Goal: Information Seeking & Learning: Learn about a topic

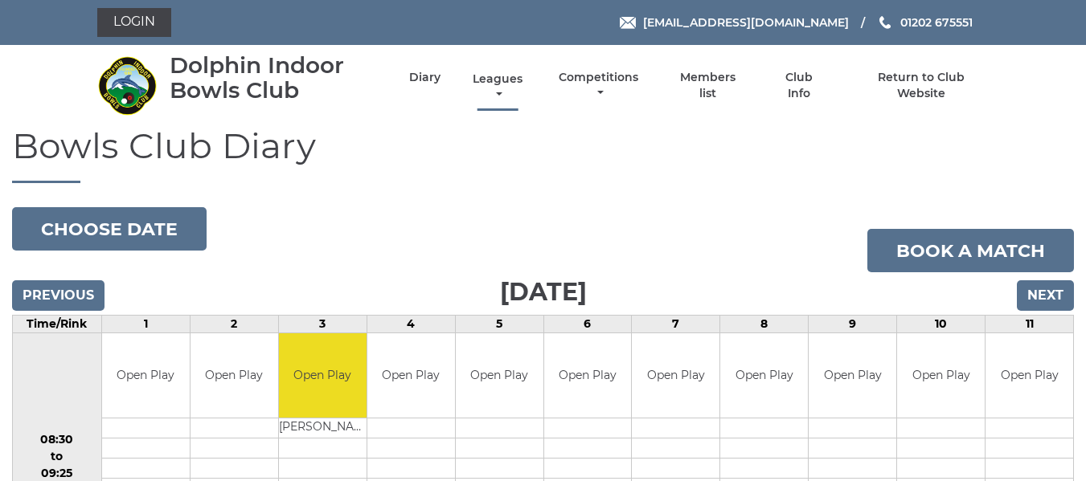
click at [488, 81] on link "Leagues" at bounding box center [498, 87] width 58 height 31
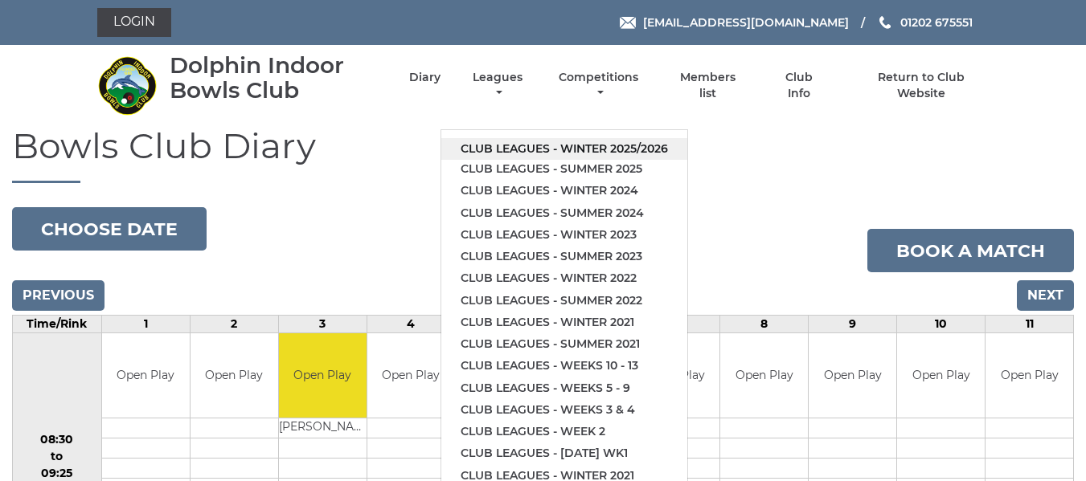
click at [495, 146] on link "Club leagues - Winter 2025/2026" at bounding box center [564, 149] width 246 height 22
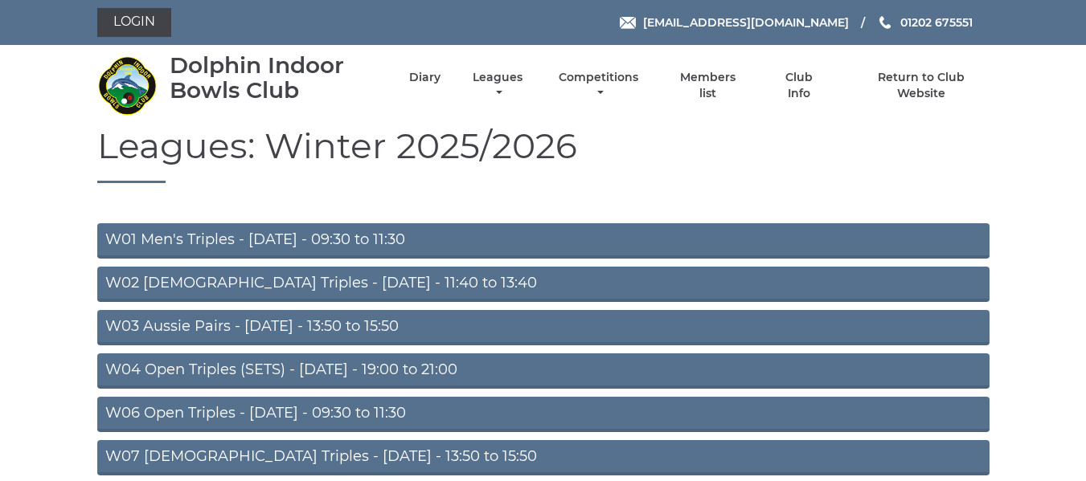
click at [241, 322] on link "W03 Aussie Pairs - Monday - 13:50 to 15:50" at bounding box center [543, 327] width 892 height 35
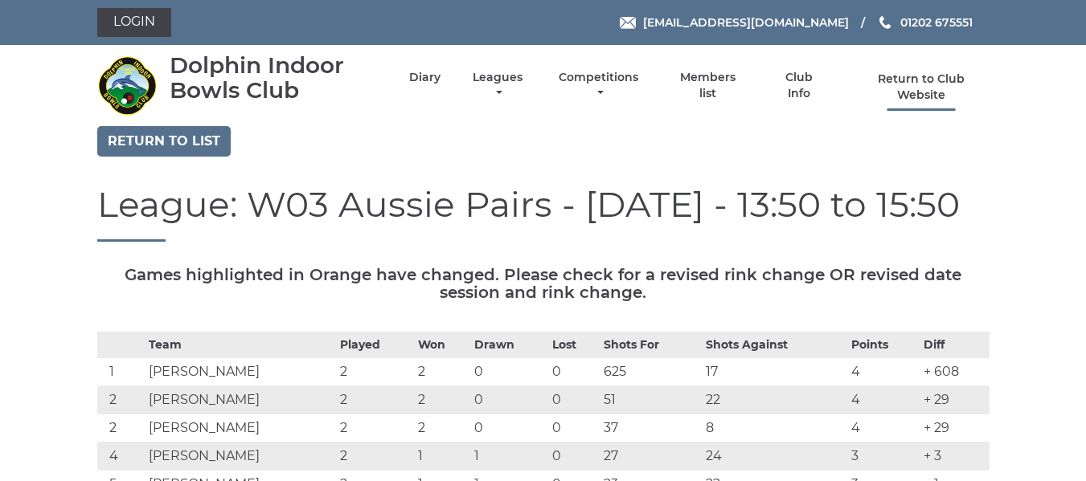
click at [931, 82] on link "Return to Club Website" at bounding box center [921, 87] width 136 height 31
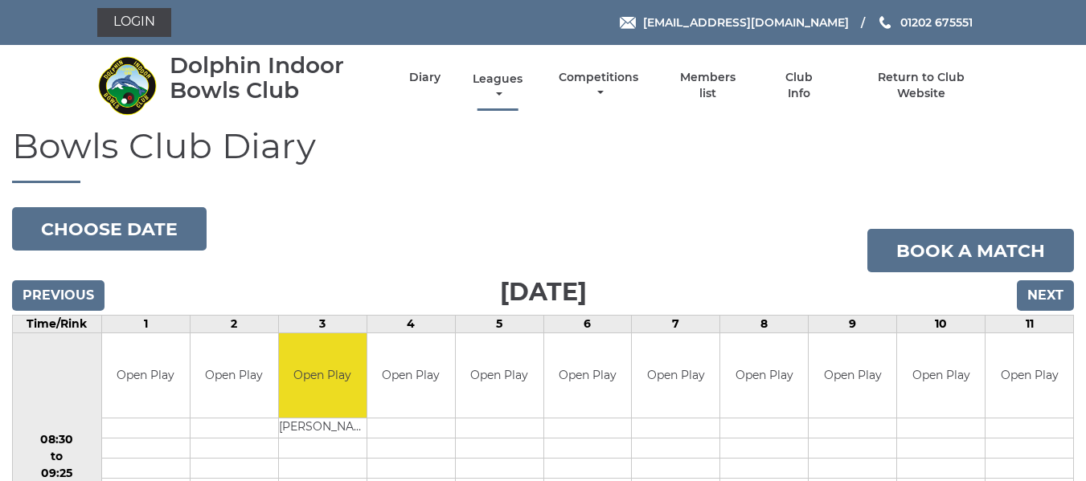
click at [493, 76] on link "Leagues" at bounding box center [498, 87] width 58 height 31
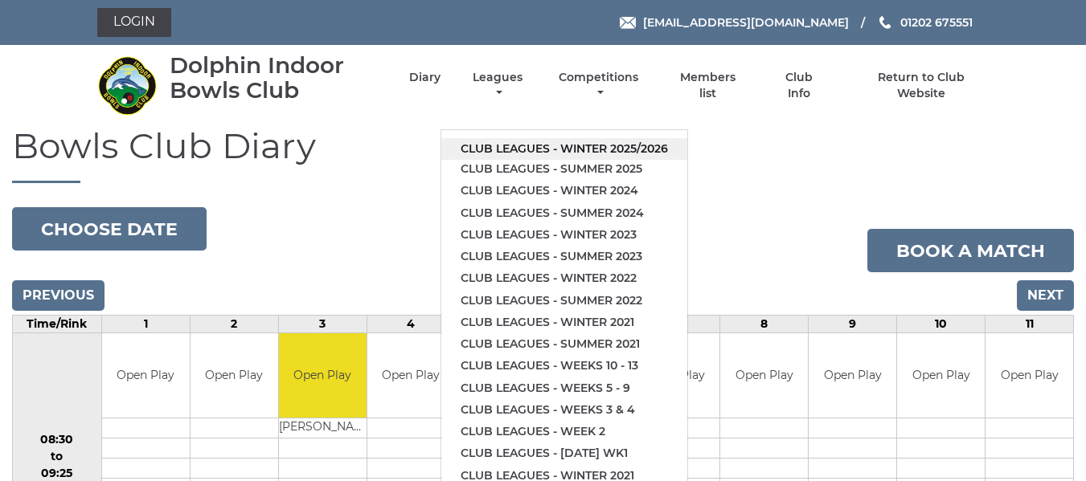
click at [520, 145] on link "Club leagues - Winter 2025/2026" at bounding box center [564, 149] width 246 height 22
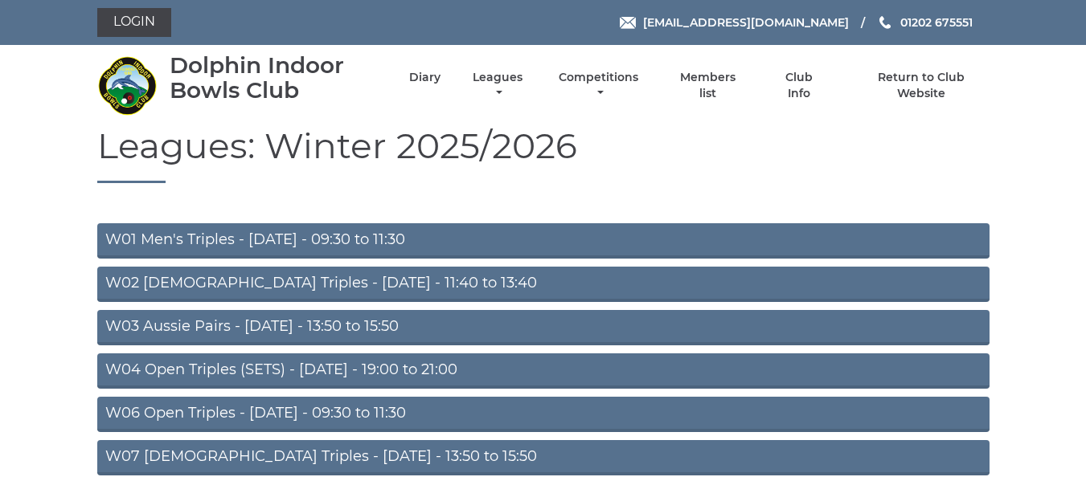
click at [257, 330] on link "W03 Aussie Pairs - [DATE] - 13:50 to 15:50" at bounding box center [543, 327] width 892 height 35
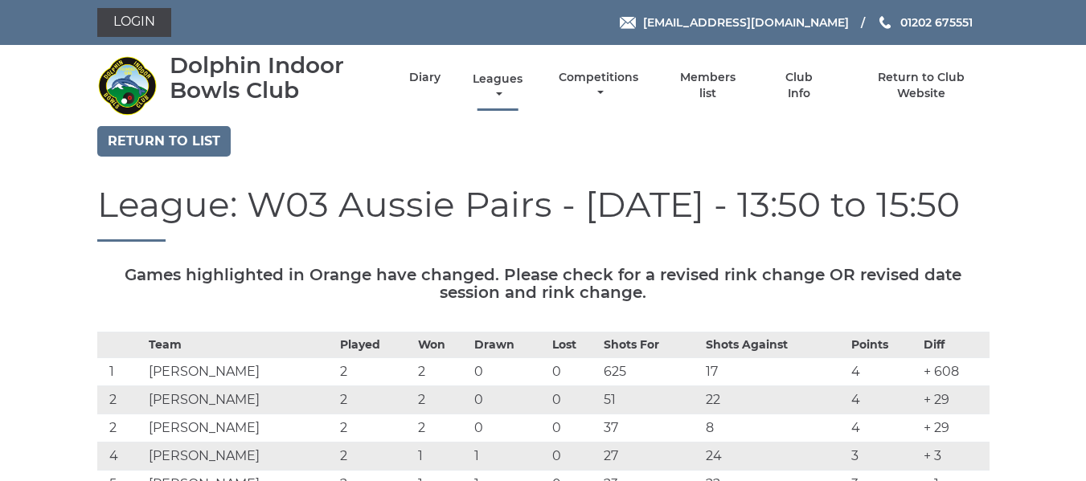
click at [495, 77] on link "Leagues" at bounding box center [498, 87] width 58 height 31
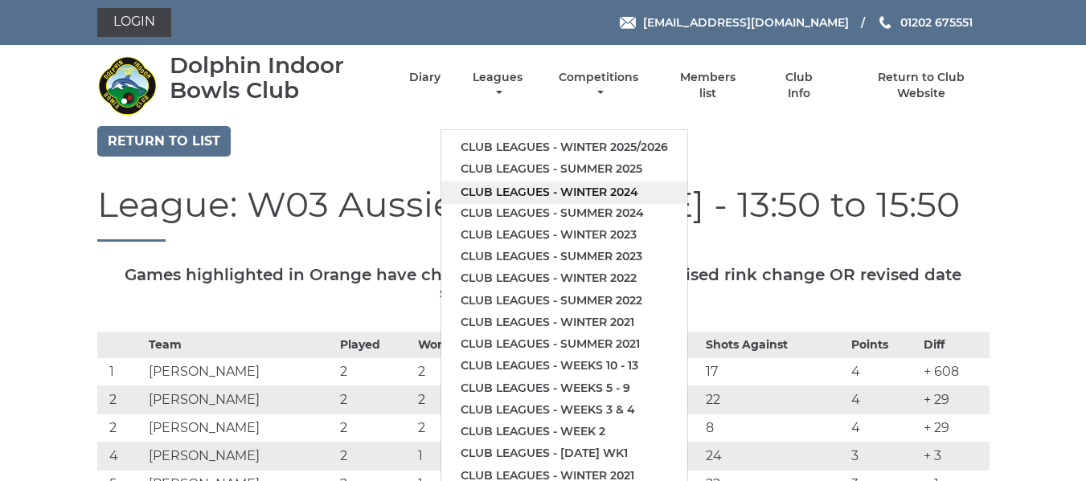
click at [490, 187] on link "Club leagues - Winter 2024" at bounding box center [564, 193] width 246 height 22
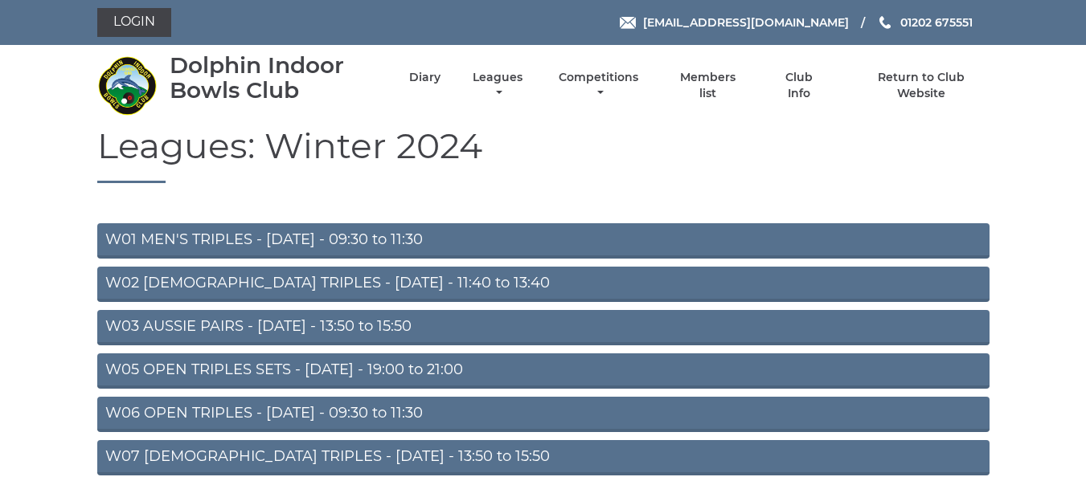
click at [330, 330] on link "W03 AUSSIE PAIRS - [DATE] - 13:50 to 15:50" at bounding box center [543, 327] width 892 height 35
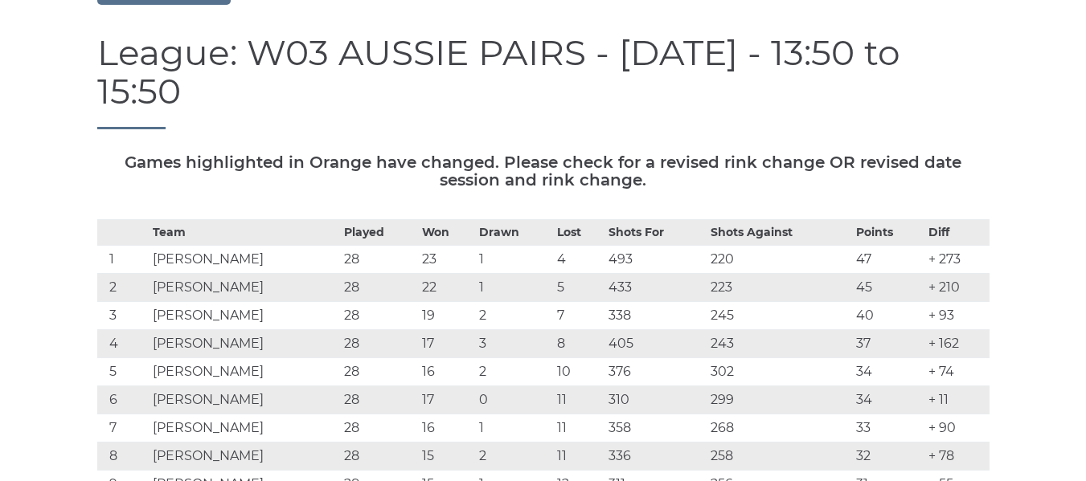
scroll to position [52, 0]
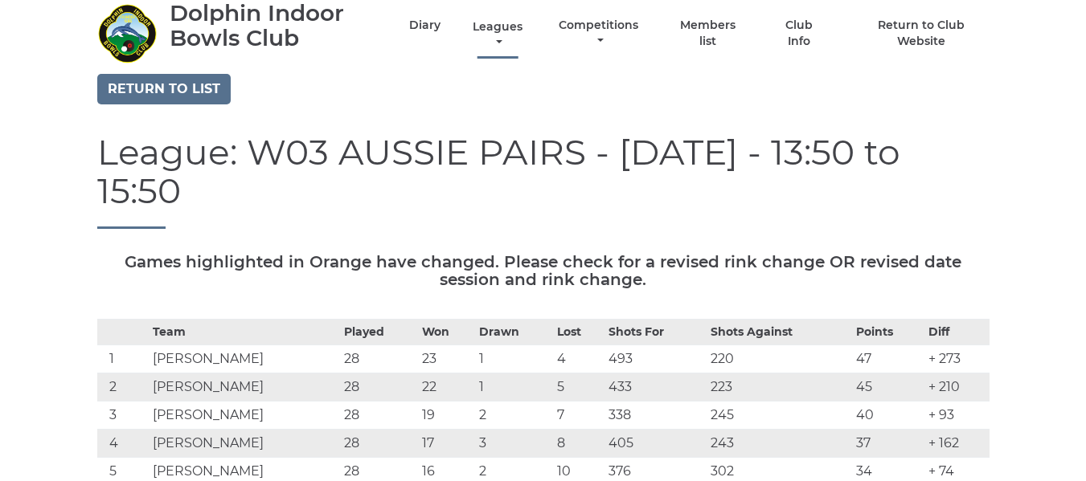
click at [515, 27] on link "Leagues" at bounding box center [498, 34] width 58 height 31
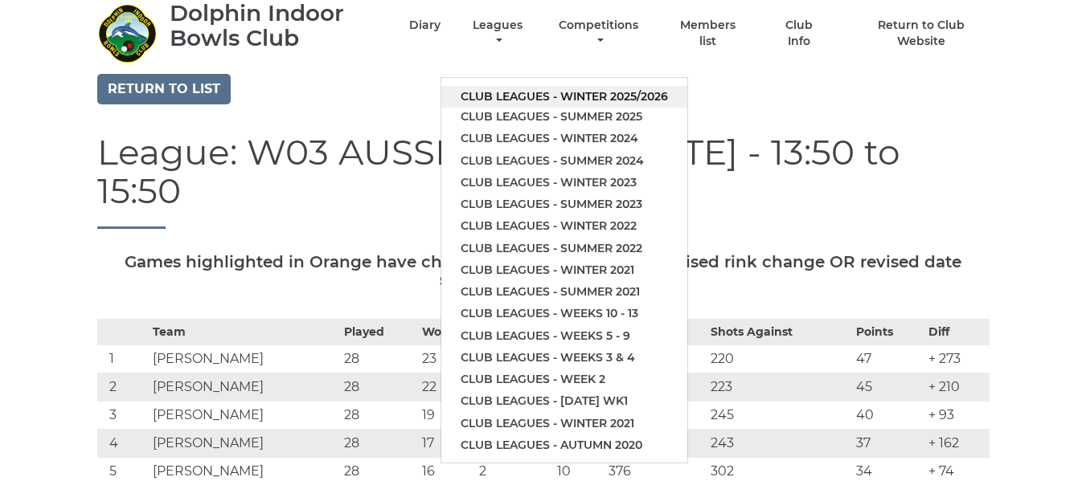
click at [535, 94] on link "Club leagues - Winter 2025/2026" at bounding box center [564, 97] width 246 height 22
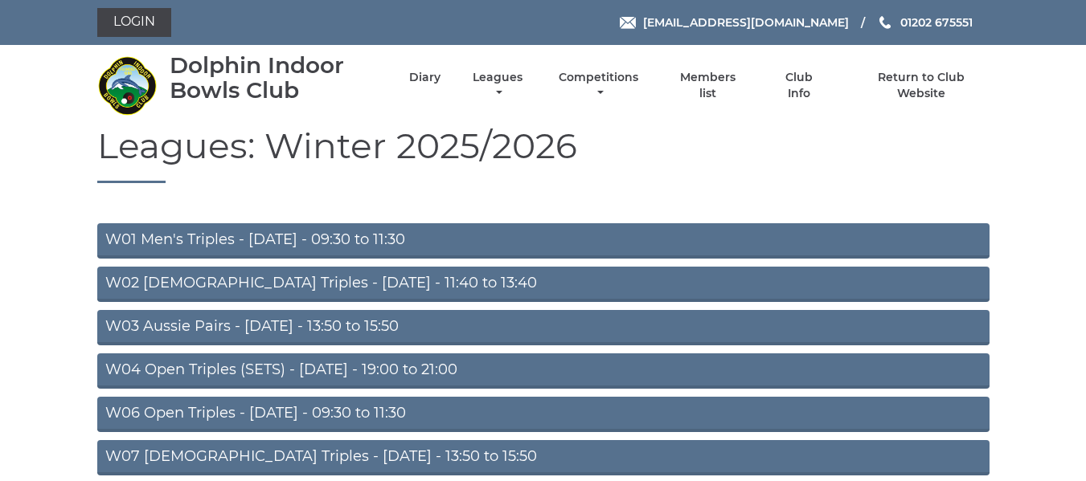
click at [234, 322] on link "W03 Aussie Pairs - [DATE] - 13:50 to 15:50" at bounding box center [543, 327] width 892 height 35
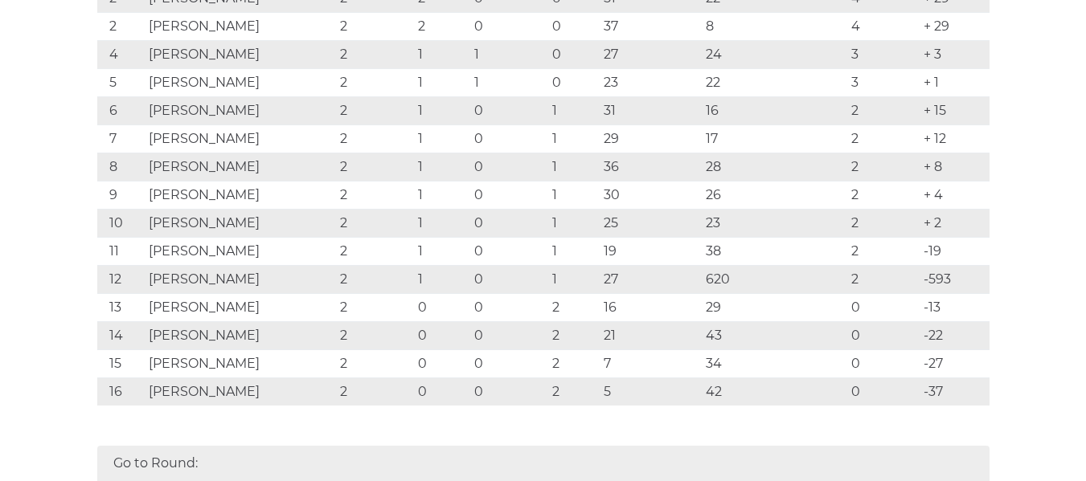
scroll to position [241, 0]
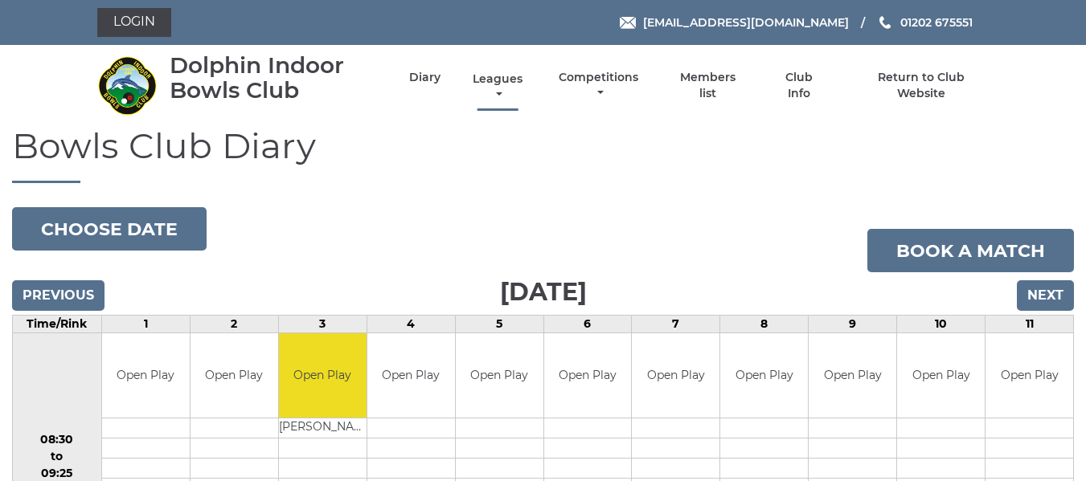
click at [499, 80] on link "Leagues" at bounding box center [498, 87] width 58 height 31
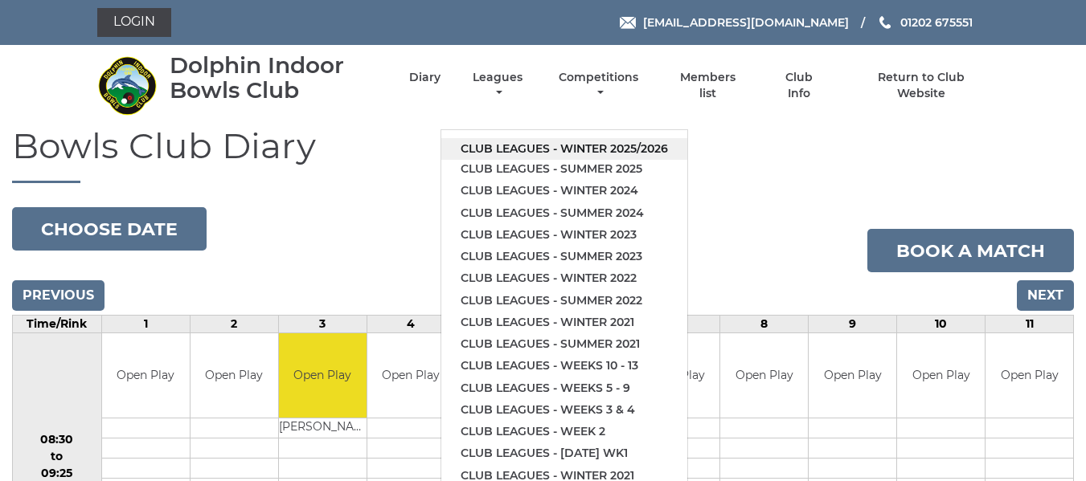
click at [504, 148] on link "Club leagues - Winter 2025/2026" at bounding box center [564, 149] width 246 height 22
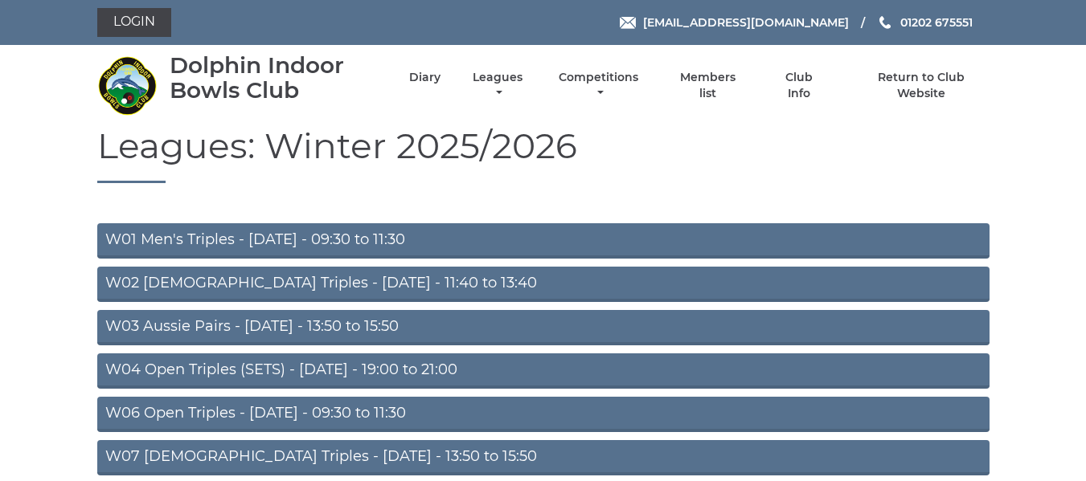
click at [272, 327] on link "W03 Aussie Pairs - [DATE] - 13:50 to 15:50" at bounding box center [543, 327] width 892 height 35
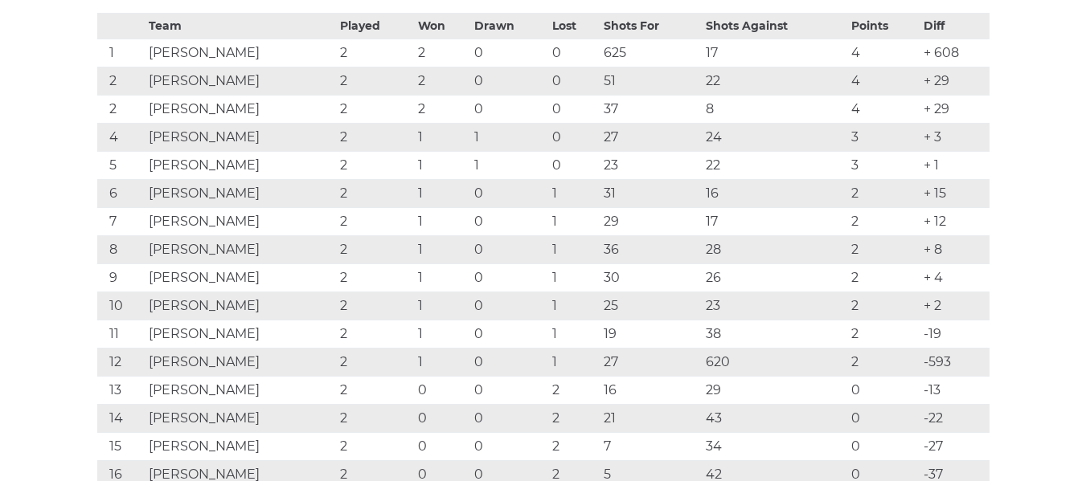
scroll to position [241, 0]
